Goal: Book appointment/travel/reservation

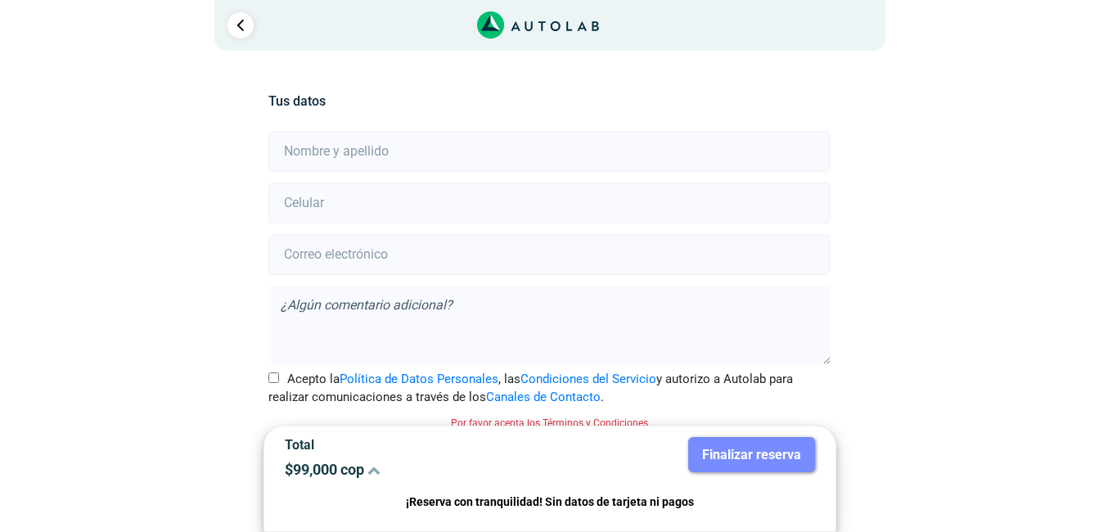
click at [440, 159] on input "text" at bounding box center [550, 151] width 562 height 41
type input "[PERSON_NAME]"
type input "3208481097"
type input "[EMAIL_ADDRESS][DOMAIN_NAME]"
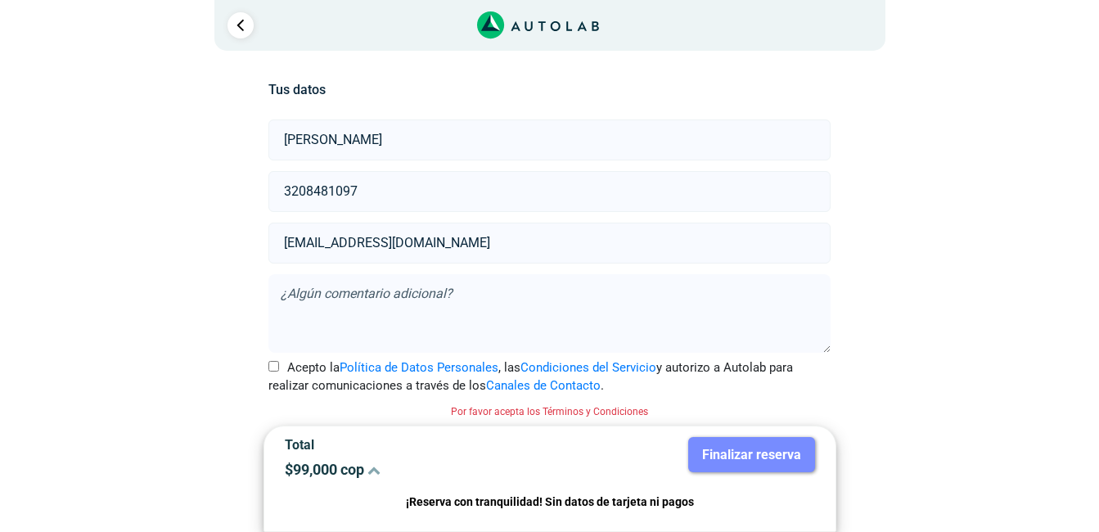
scroll to position [14, 0]
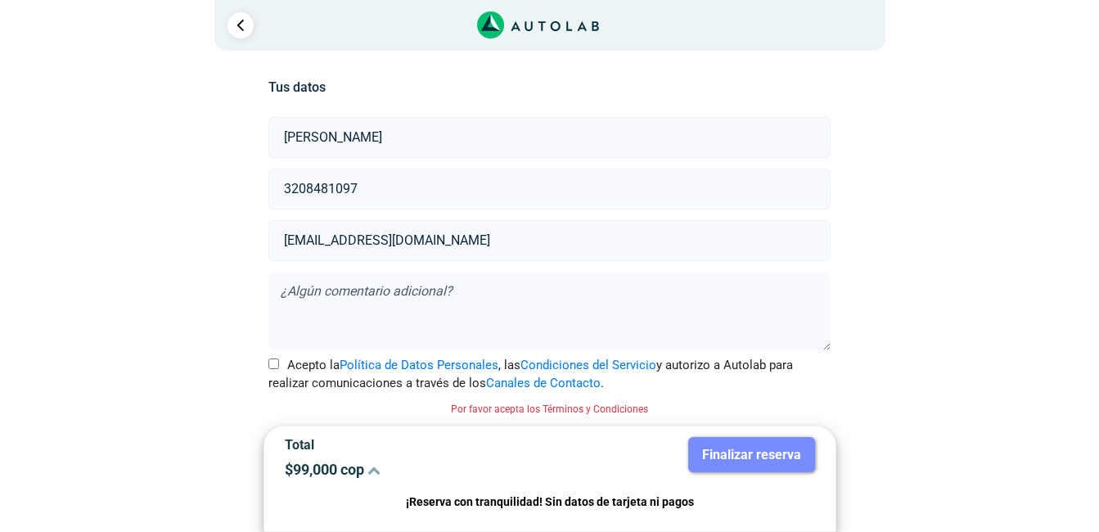
click at [277, 362] on input "Acepto la Política de Datos Personales , las Condiciones del Servicio y autoriz…" at bounding box center [274, 364] width 11 height 11
checkbox input "true"
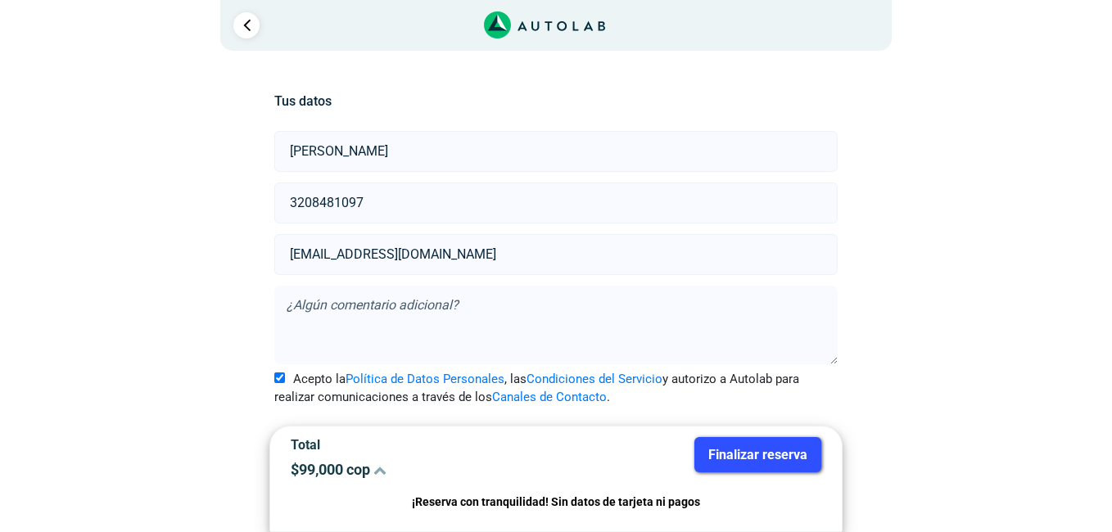
click at [380, 469] on icon at bounding box center [379, 469] width 13 height 13
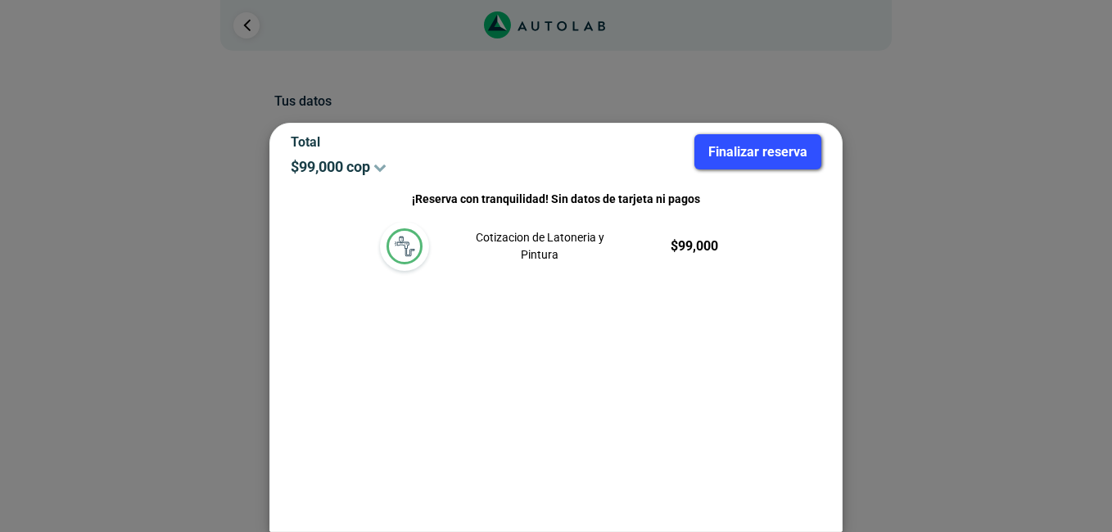
click at [750, 146] on button "Finalizar reserva" at bounding box center [757, 151] width 127 height 35
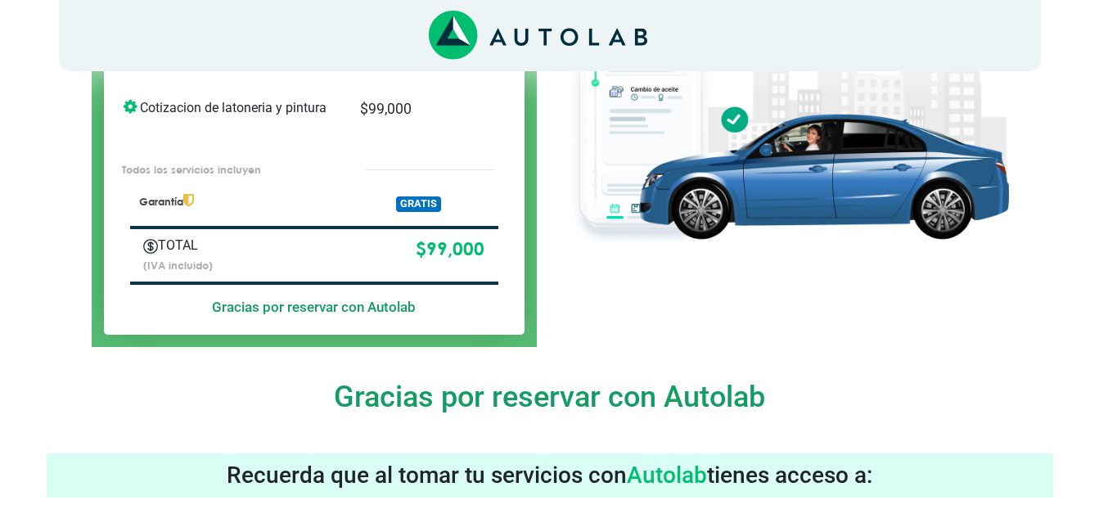
scroll to position [193, 0]
